Goal: Information Seeking & Learning: Check status

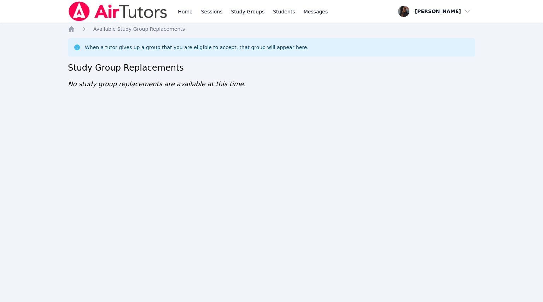
click at [193, 11] on div "Home Sessions Study Groups Students Messages" at bounding box center [252, 11] width 153 height 23
click at [186, 11] on link "Home" at bounding box center [184, 11] width 17 height 23
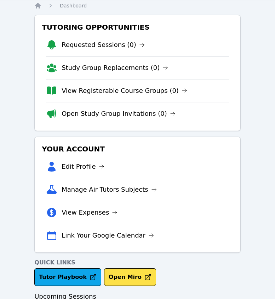
scroll to position [35, 0]
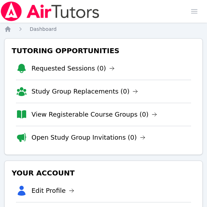
click at [57, 89] on link "Study Group Replacements (0)" at bounding box center [84, 91] width 106 height 10
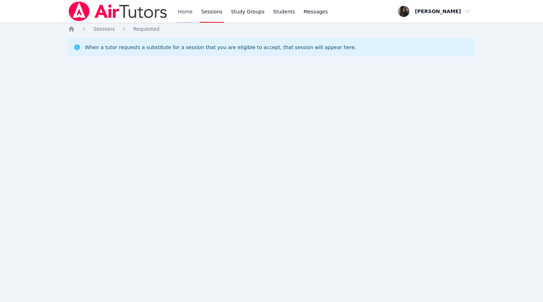
click at [178, 13] on link "Home" at bounding box center [184, 11] width 17 height 23
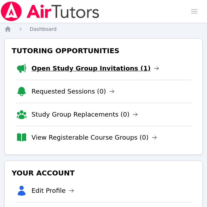
click at [82, 68] on link "Open Study Group Invitations (1)" at bounding box center [95, 68] width 128 height 10
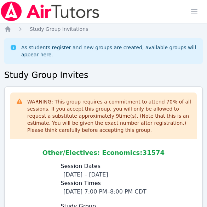
click at [33, 15] on img at bounding box center [50, 11] width 100 height 20
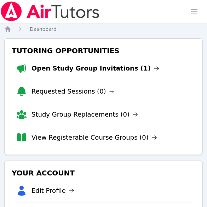
click at [60, 68] on link "Open Study Group Invitations (1)" at bounding box center [95, 68] width 128 height 10
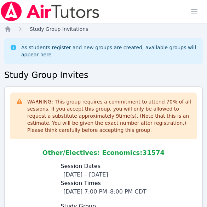
click at [36, 31] on span "Study Group Invitations" at bounding box center [59, 29] width 58 height 6
click at [31, 48] on div "As students register and new groups are created, available groups will appear h…" at bounding box center [109, 51] width 176 height 14
click at [16, 16] on img at bounding box center [50, 11] width 100 height 20
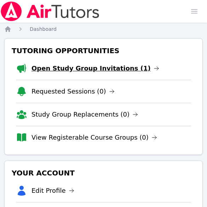
click at [104, 72] on link "Open Study Group Invitations (1)" at bounding box center [95, 68] width 128 height 10
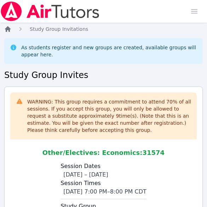
click at [4, 28] on icon "Breadcrumb" at bounding box center [7, 28] width 7 height 7
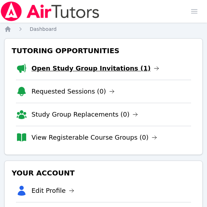
click at [92, 65] on link "Open Study Group Invitations (1)" at bounding box center [95, 68] width 128 height 10
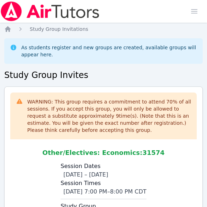
click at [18, 13] on img at bounding box center [50, 11] width 100 height 20
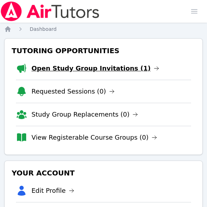
click at [96, 70] on link "Open Study Group Invitations (1)" at bounding box center [95, 68] width 128 height 10
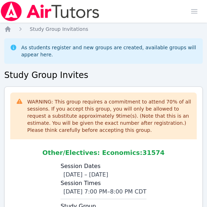
click at [9, 10] on img at bounding box center [50, 11] width 100 height 20
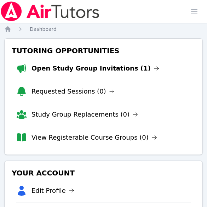
click at [83, 69] on link "Open Study Group Invitations (1)" at bounding box center [95, 68] width 128 height 10
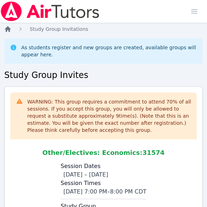
click at [9, 30] on icon "Breadcrumb" at bounding box center [8, 29] width 6 height 6
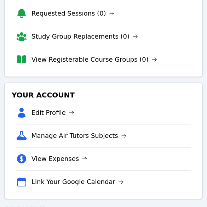
scroll to position [25, 0]
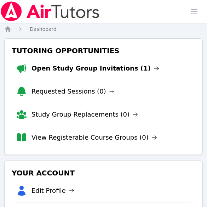
click at [53, 69] on link "Open Study Group Invitations (1)" at bounding box center [95, 68] width 128 height 10
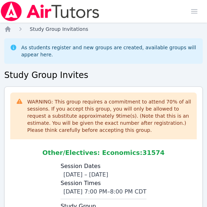
click at [47, 28] on span "Study Group Invitations" at bounding box center [59, 29] width 58 height 6
click at [6, 15] on img at bounding box center [50, 11] width 100 height 20
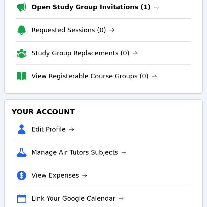
scroll to position [61, 0]
